Goal: Information Seeking & Learning: Learn about a topic

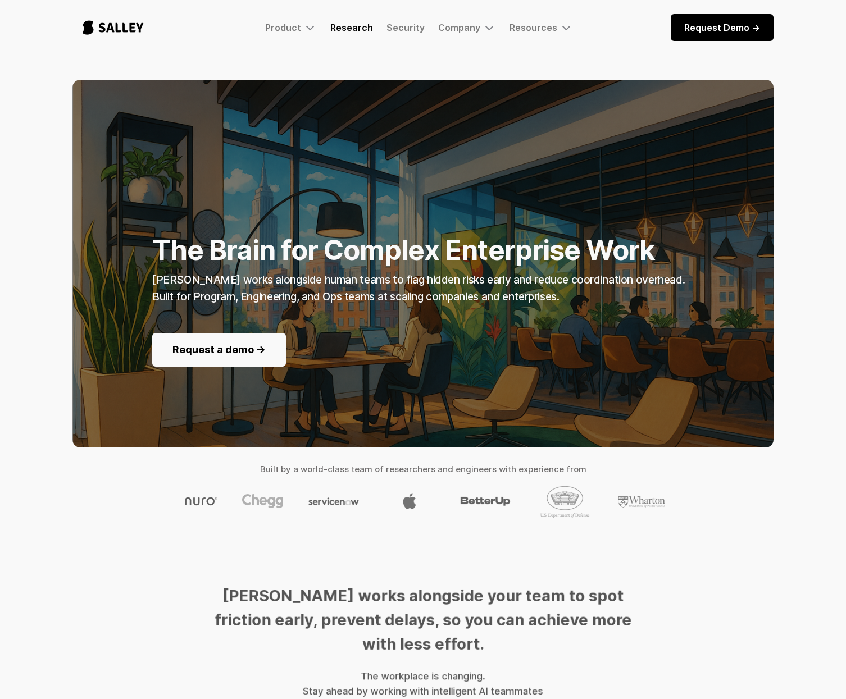
click at [345, 32] on link "Research" at bounding box center [351, 27] width 43 height 11
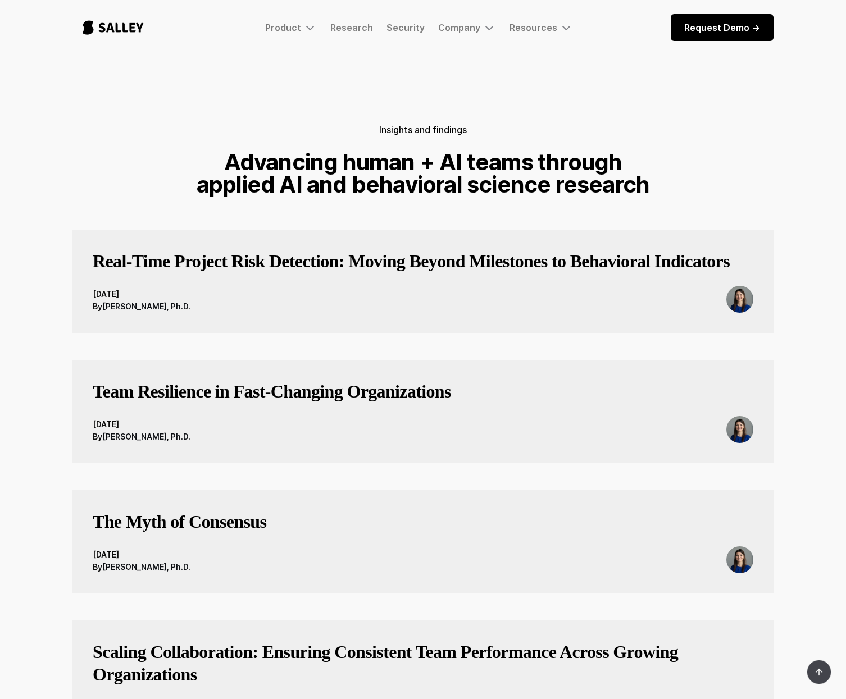
scroll to position [21, 0]
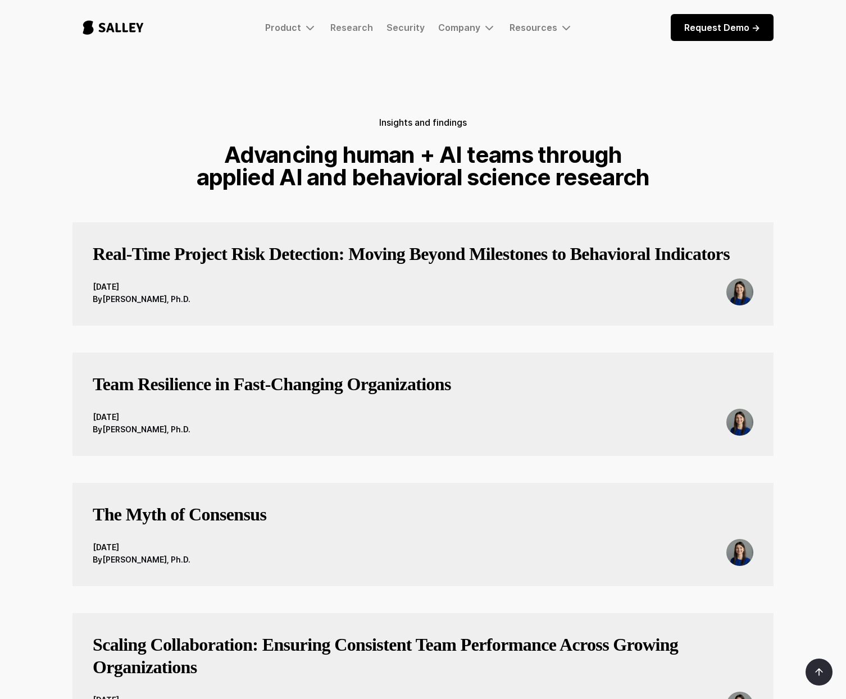
click at [452, 258] on h3 "Real-Time Project Risk Detection: Moving Beyond Milestones to Behavioral Indica…" at bounding box center [411, 254] width 637 height 22
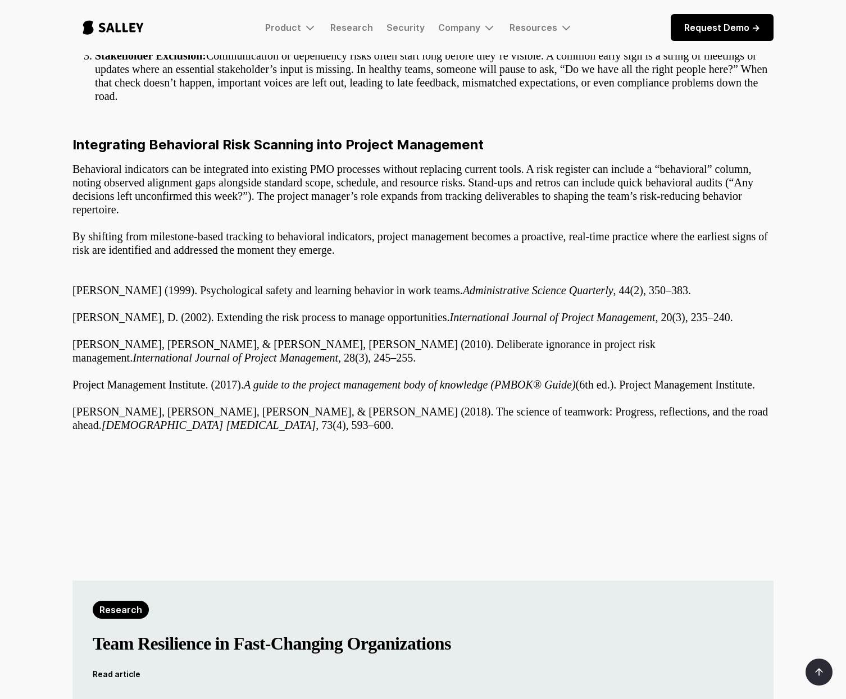
scroll to position [560, 0]
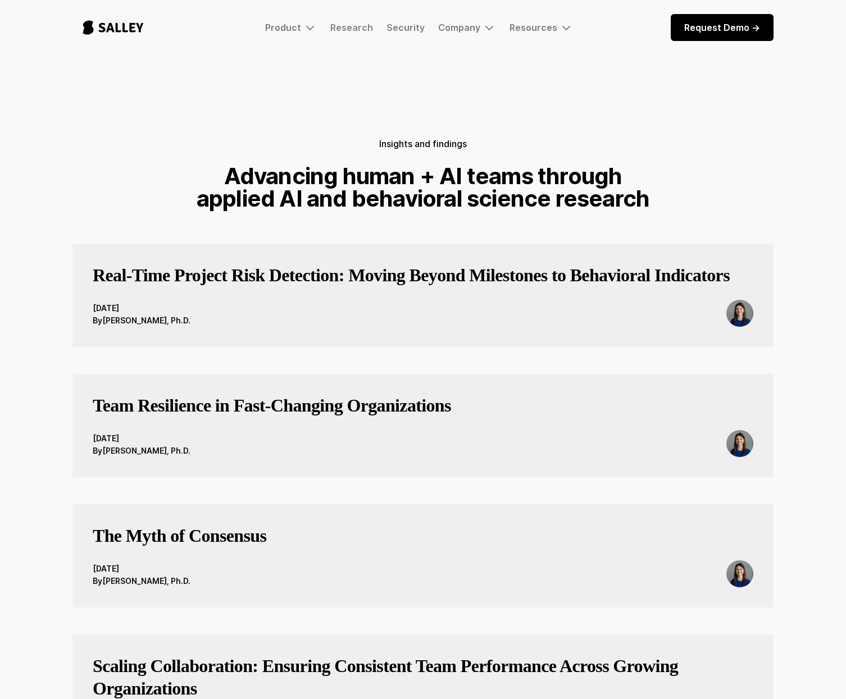
scroll to position [294, 0]
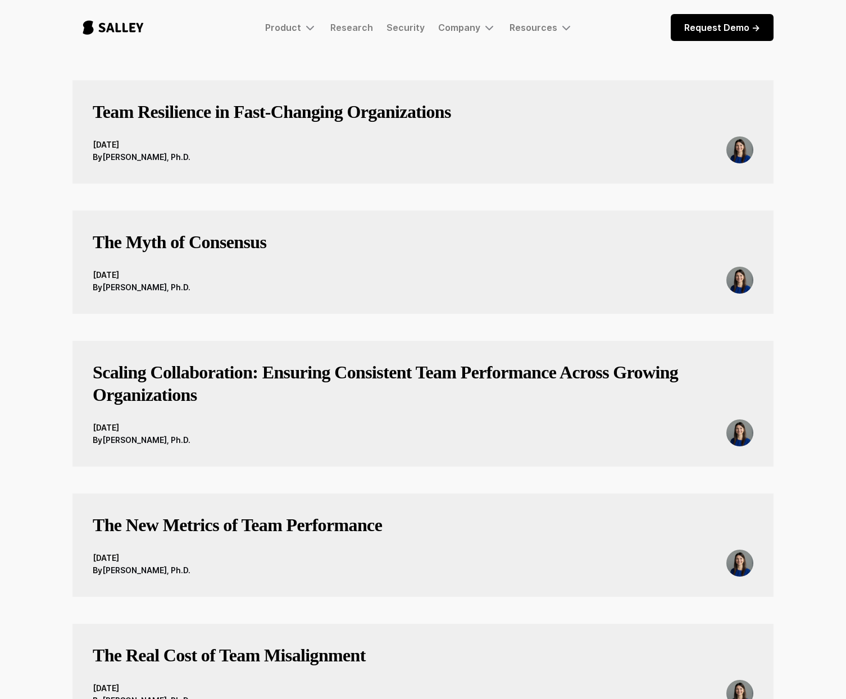
click at [179, 253] on h3 "The Myth of Consensus" at bounding box center [180, 242] width 174 height 22
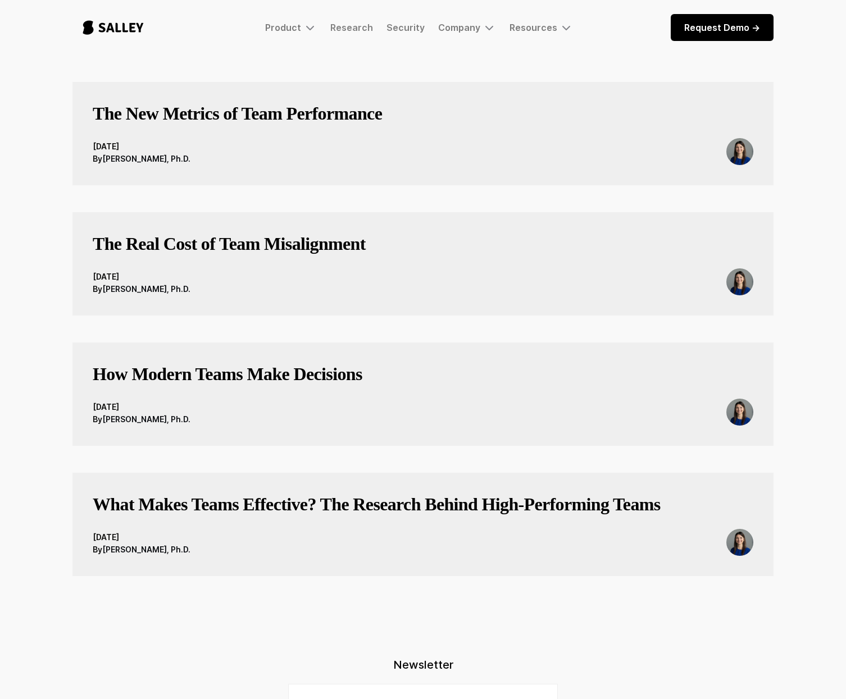
scroll to position [1274, 0]
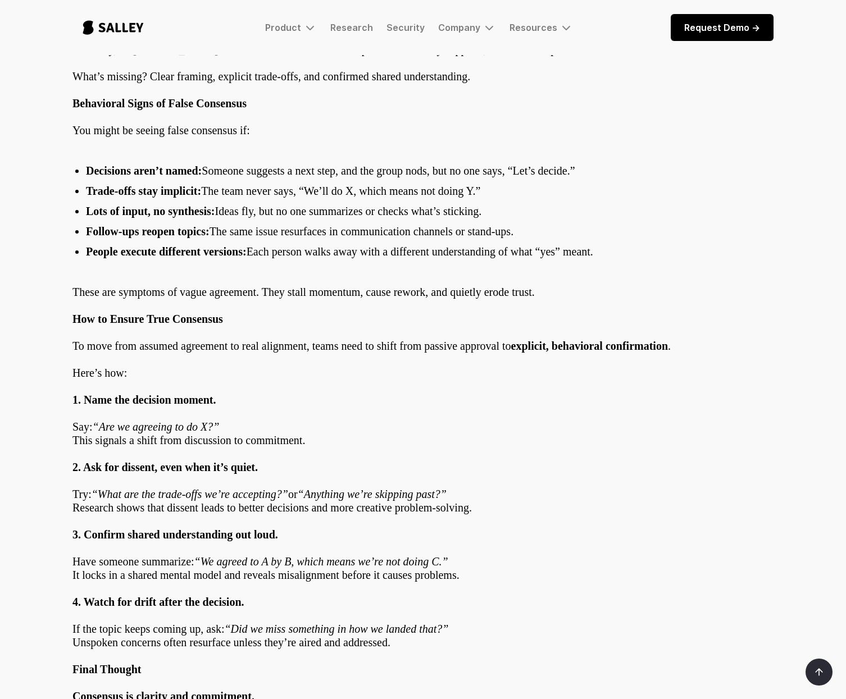
scroll to position [997, 0]
